Goal: Find contact information: Find contact information

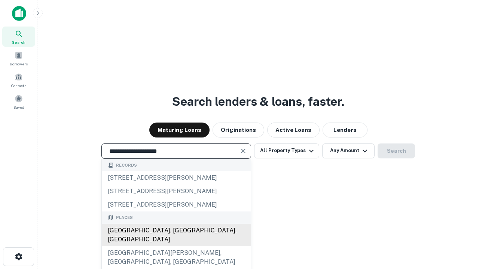
click at [176, 247] on div "Santa Monica, CA, USA" at bounding box center [176, 235] width 149 height 22
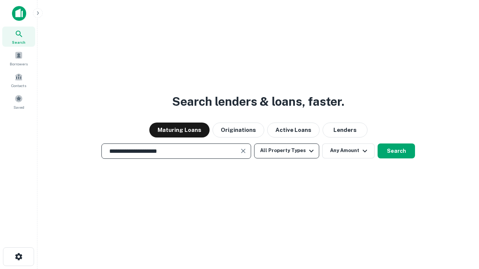
type input "**********"
click at [287, 151] on button "All Property Types" at bounding box center [286, 151] width 65 height 15
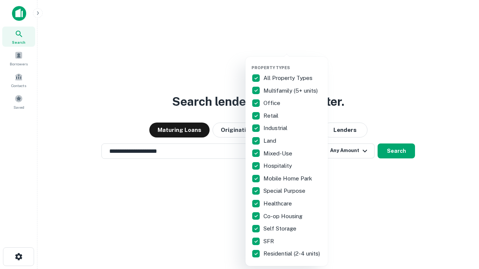
click at [293, 63] on button "button" at bounding box center [292, 63] width 82 height 0
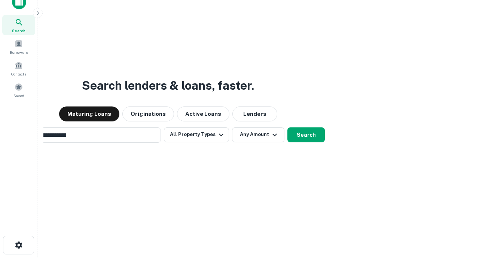
scroll to position [12, 0]
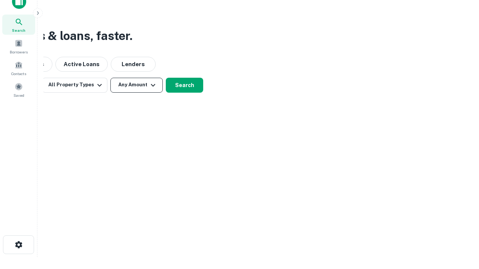
click at [137, 85] on button "Any Amount" at bounding box center [136, 85] width 52 height 15
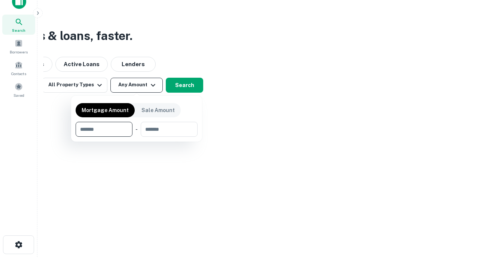
type input "*******"
click at [137, 137] on button "button" at bounding box center [137, 137] width 122 height 0
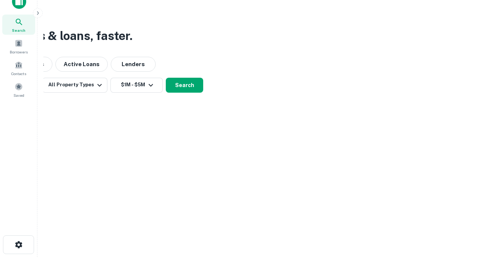
scroll to position [12, 0]
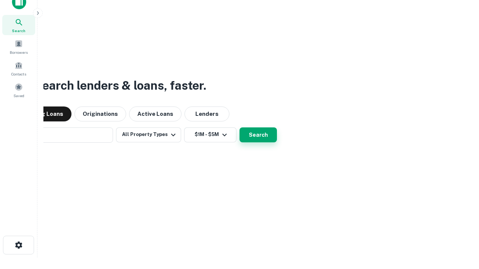
click at [239, 128] on button "Search" at bounding box center [257, 135] width 37 height 15
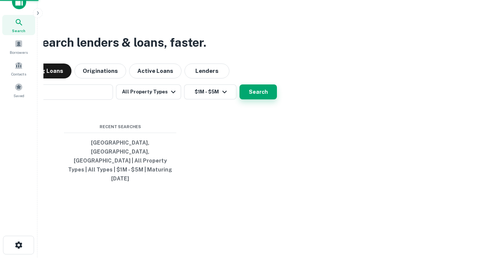
scroll to position [12, 0]
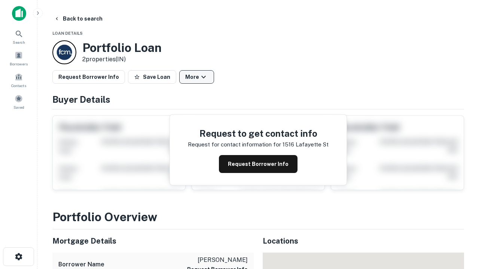
click at [196, 77] on button "More" at bounding box center [196, 76] width 35 height 13
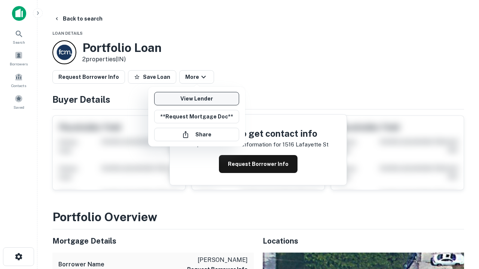
click at [196, 99] on link "View Lender" at bounding box center [196, 98] width 85 height 13
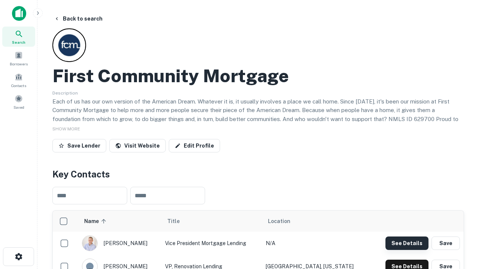
click at [407, 243] on button "See Details" at bounding box center [406, 243] width 43 height 13
click at [18, 257] on icon "button" at bounding box center [18, 257] width 9 height 9
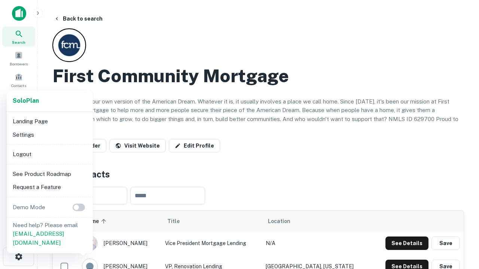
click at [49, 154] on li "Logout" at bounding box center [50, 154] width 80 height 13
